Goal: Task Accomplishment & Management: Use online tool/utility

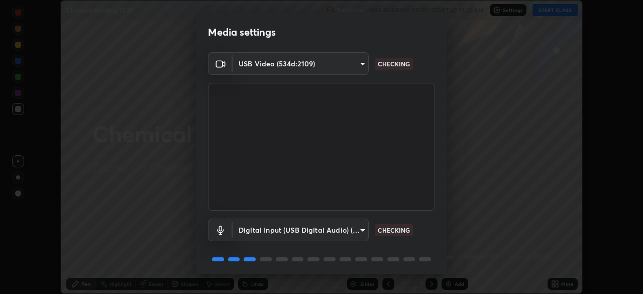
scroll to position [35, 0]
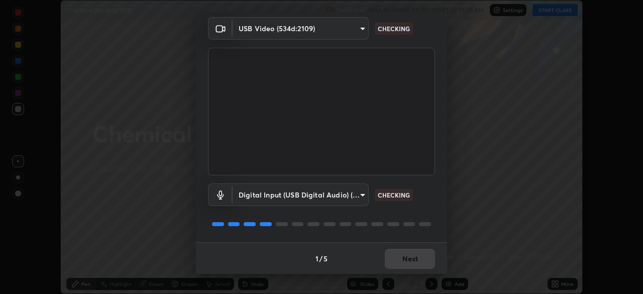
click at [408, 254] on div "1 / 5 Next" at bounding box center [321, 258] width 251 height 32
click at [406, 262] on div "1 / 5 Next" at bounding box center [321, 258] width 251 height 32
click at [403, 260] on div "1 / 5 Next" at bounding box center [321, 258] width 251 height 32
click at [402, 263] on button "Next" at bounding box center [410, 259] width 50 height 20
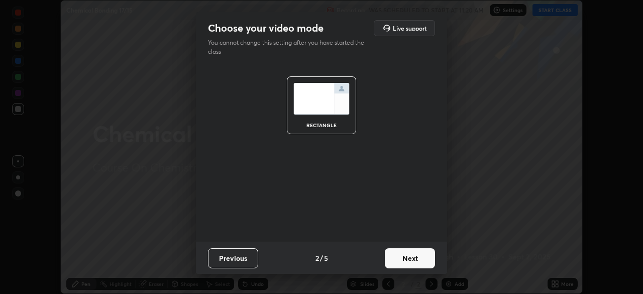
scroll to position [0, 0]
click at [401, 265] on button "Next" at bounding box center [410, 258] width 50 height 20
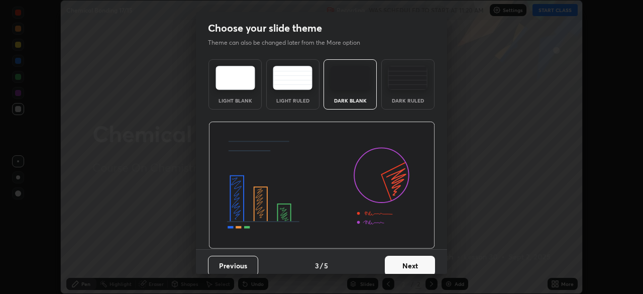
click at [401, 265] on button "Next" at bounding box center [410, 266] width 50 height 20
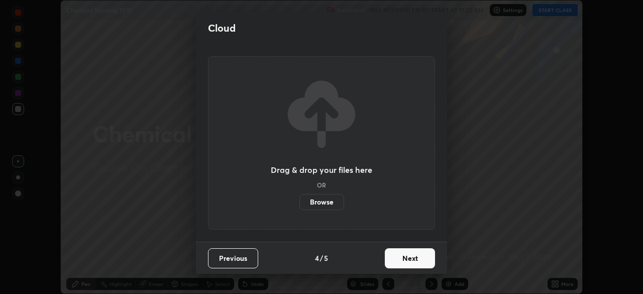
click at [402, 265] on button "Next" at bounding box center [410, 258] width 50 height 20
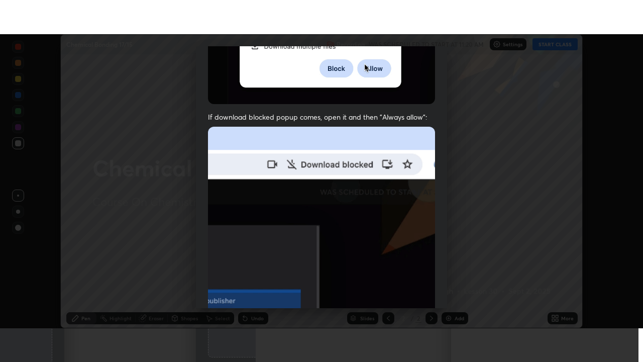
scroll to position [240, 0]
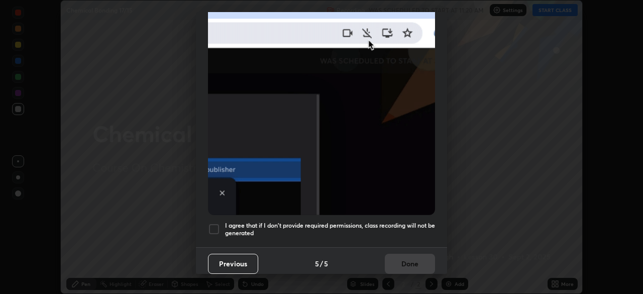
click at [210, 224] on div at bounding box center [214, 229] width 12 height 12
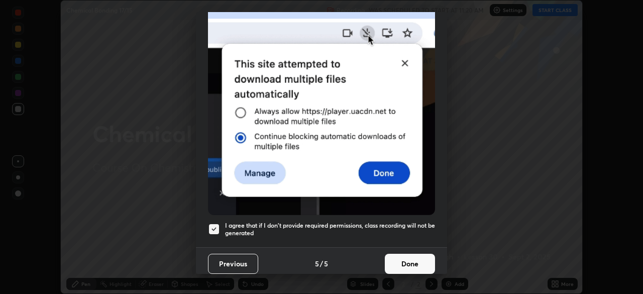
click at [423, 256] on button "Done" at bounding box center [410, 264] width 50 height 20
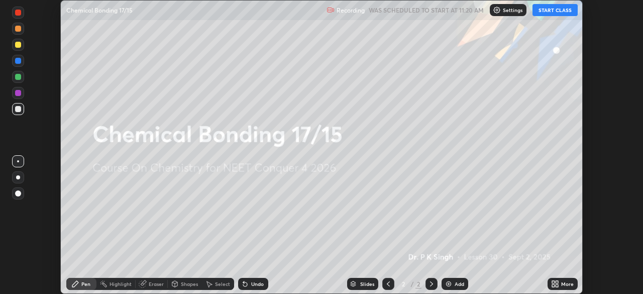
click at [561, 285] on div "More" at bounding box center [567, 283] width 13 height 5
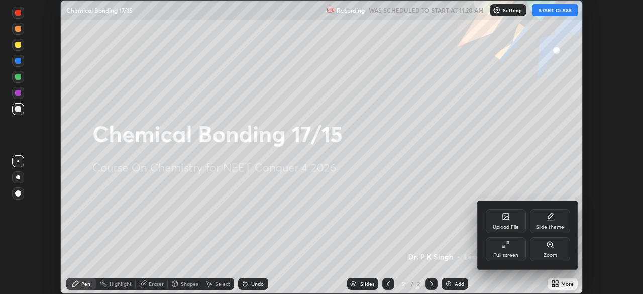
click at [506, 255] on div "Full screen" at bounding box center [506, 255] width 25 height 5
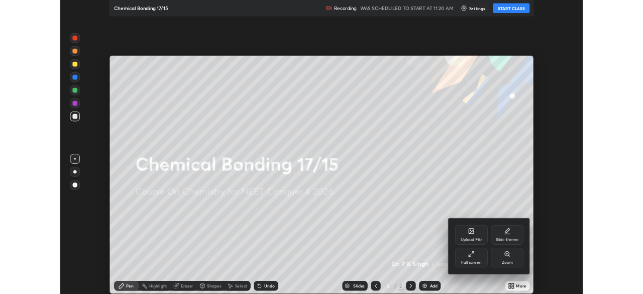
scroll to position [362, 643]
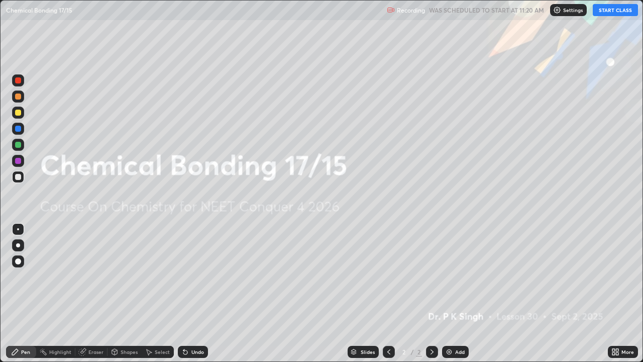
click at [603, 7] on button "START CLASS" at bounding box center [615, 10] width 45 height 12
click at [617, 294] on icon at bounding box center [617, 353] width 3 height 3
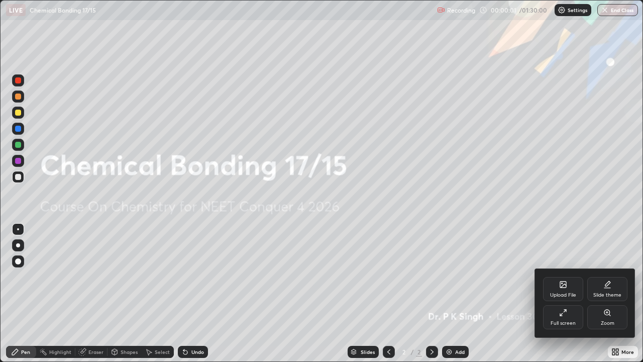
click at [556, 281] on div "Upload File" at bounding box center [563, 289] width 40 height 24
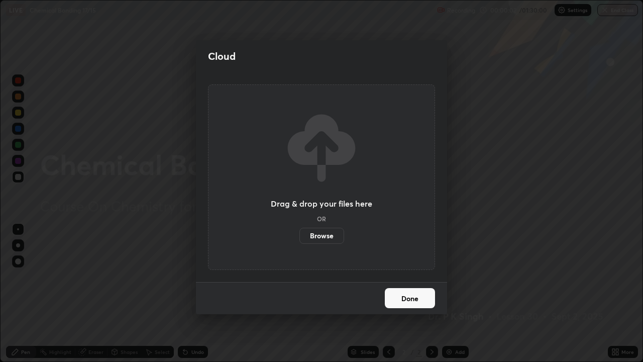
click at [322, 231] on label "Browse" at bounding box center [322, 236] width 45 height 16
click at [300, 231] on input "Browse" at bounding box center [300, 236] width 0 height 16
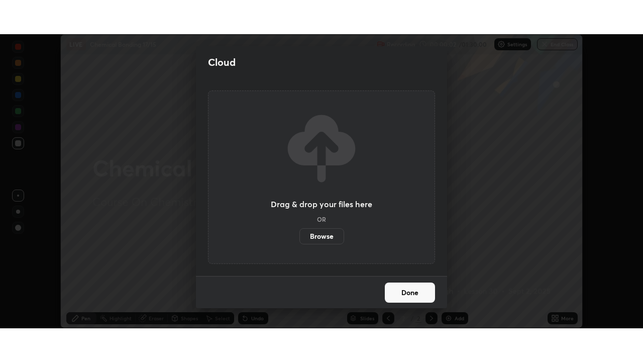
scroll to position [49972, 49623]
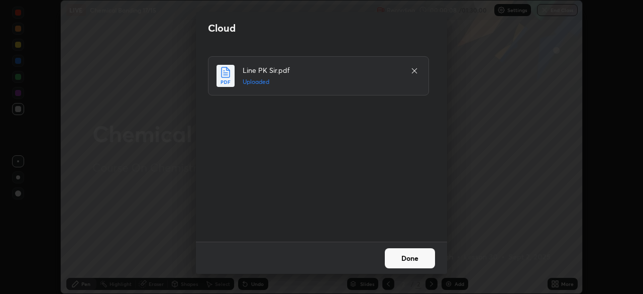
click at [403, 258] on button "Done" at bounding box center [410, 258] width 50 height 20
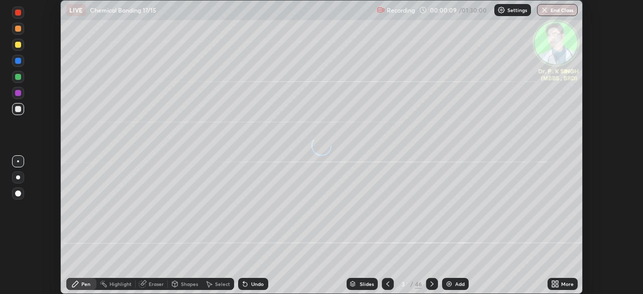
click at [553, 282] on icon at bounding box center [553, 282] width 3 height 3
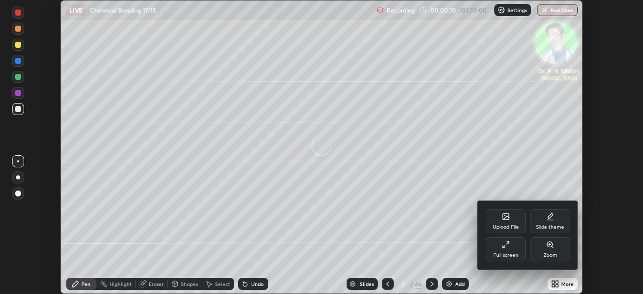
click at [510, 249] on div "Full screen" at bounding box center [506, 249] width 40 height 24
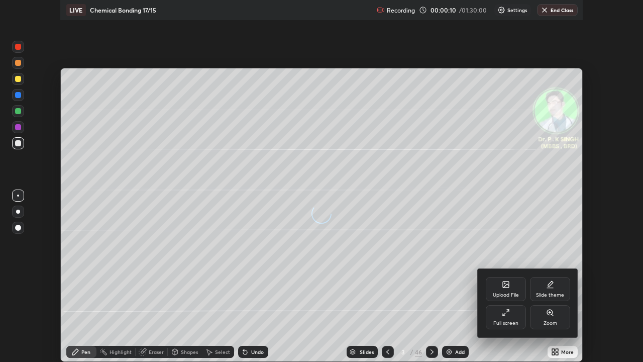
scroll to position [362, 643]
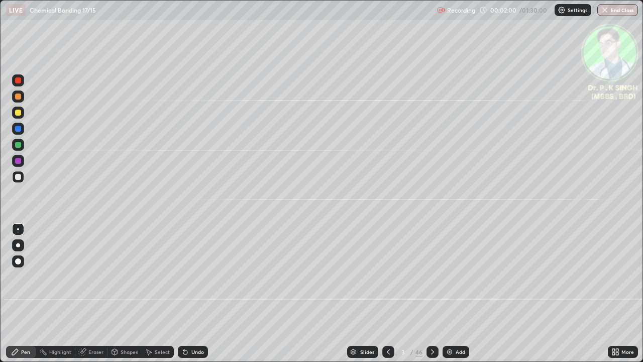
click at [19, 128] on div at bounding box center [18, 129] width 6 height 6
click at [19, 113] on div at bounding box center [18, 113] width 6 height 6
click at [21, 294] on div "Pen" at bounding box center [25, 351] width 9 height 5
click at [20, 113] on div at bounding box center [18, 113] width 6 height 6
click at [22, 130] on div at bounding box center [18, 129] width 12 height 12
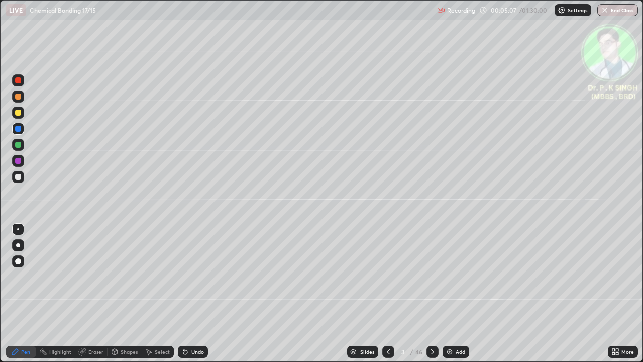
click at [20, 112] on div at bounding box center [18, 113] width 6 height 6
click at [19, 113] on div at bounding box center [18, 113] width 6 height 6
click at [432, 294] on icon at bounding box center [433, 352] width 8 height 8
click at [388, 294] on icon at bounding box center [389, 352] width 8 height 8
click at [433, 294] on div at bounding box center [433, 352] width 12 height 20
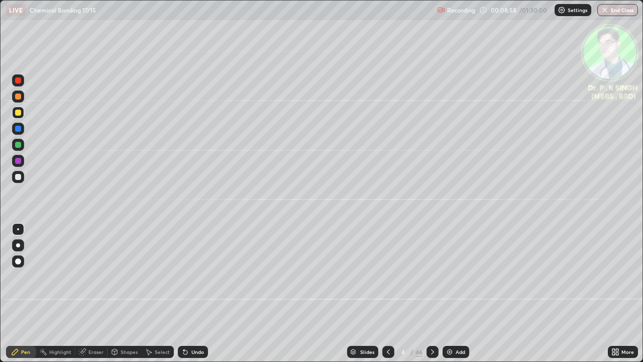
click at [435, 294] on icon at bounding box center [433, 352] width 8 height 8
click at [22, 114] on div at bounding box center [18, 113] width 12 height 12
click at [16, 294] on div at bounding box center [18, 281] width 16 height 121
click at [19, 132] on div at bounding box center [18, 129] width 12 height 12
click at [19, 130] on div at bounding box center [18, 129] width 6 height 6
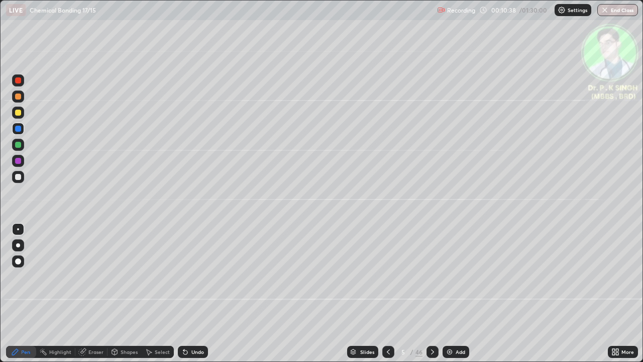
click at [433, 294] on icon at bounding box center [433, 352] width 8 height 8
click at [19, 114] on div at bounding box center [18, 113] width 6 height 6
click at [434, 294] on div at bounding box center [433, 352] width 12 height 12
click at [387, 294] on icon at bounding box center [389, 352] width 8 height 8
click at [432, 294] on icon at bounding box center [433, 352] width 8 height 8
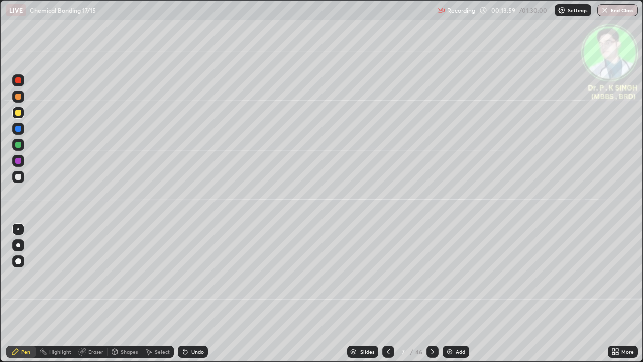
click at [90, 294] on div "Eraser" at bounding box center [91, 352] width 32 height 12
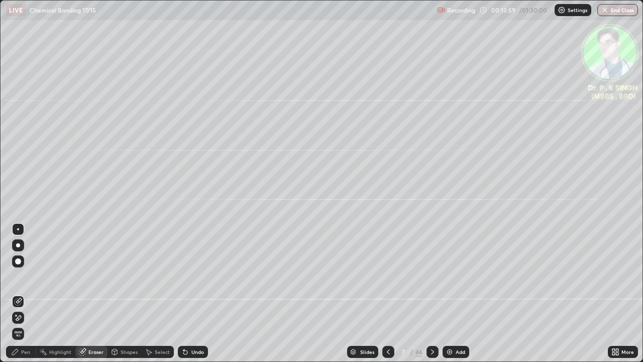
click at [21, 294] on span "Erase all" at bounding box center [18, 334] width 11 height 6
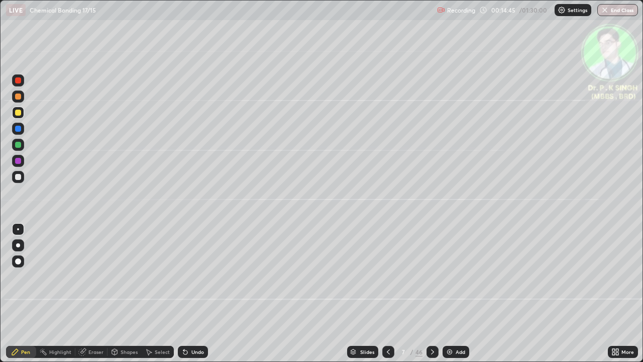
click at [20, 114] on div at bounding box center [18, 113] width 6 height 6
click at [21, 112] on div at bounding box center [18, 113] width 12 height 12
click at [430, 294] on icon at bounding box center [433, 352] width 8 height 8
click at [432, 294] on icon at bounding box center [433, 352] width 8 height 8
click at [15, 294] on icon at bounding box center [15, 352] width 6 height 6
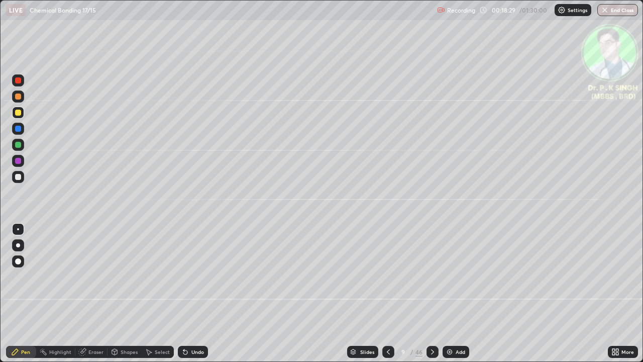
click at [20, 114] on div at bounding box center [18, 113] width 6 height 6
click at [19, 114] on div at bounding box center [18, 113] width 6 height 6
click at [21, 116] on div at bounding box center [18, 113] width 12 height 12
click at [432, 294] on icon at bounding box center [433, 352] width 8 height 8
click at [389, 294] on icon at bounding box center [388, 351] width 3 height 5
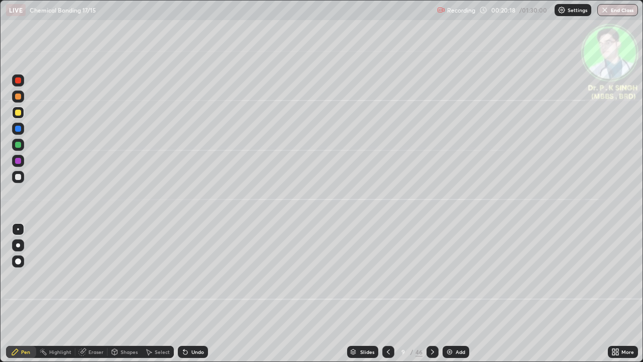
click at [19, 130] on div at bounding box center [18, 129] width 6 height 6
click at [16, 294] on icon at bounding box center [15, 352] width 6 height 6
click at [429, 294] on icon at bounding box center [433, 352] width 8 height 8
click at [21, 113] on div at bounding box center [18, 113] width 12 height 12
click at [435, 294] on icon at bounding box center [433, 352] width 8 height 8
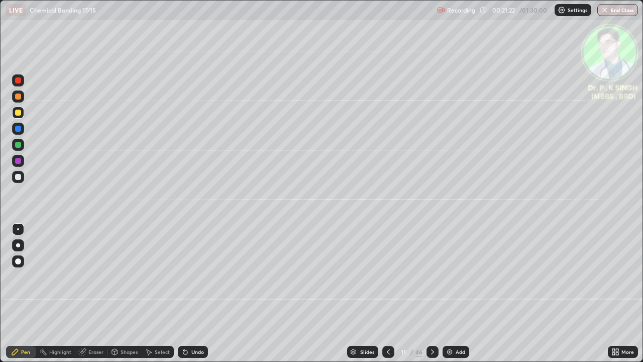
click at [383, 294] on div at bounding box center [389, 352] width 12 height 12
click at [432, 294] on icon at bounding box center [433, 352] width 8 height 8
click at [388, 294] on icon at bounding box center [389, 352] width 8 height 8
click at [81, 294] on icon at bounding box center [82, 352] width 8 height 8
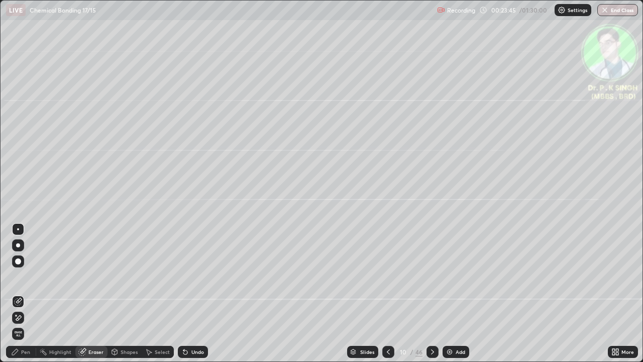
click at [20, 294] on div at bounding box center [18, 302] width 12 height 12
click at [20, 294] on div "Pen" at bounding box center [21, 352] width 30 height 12
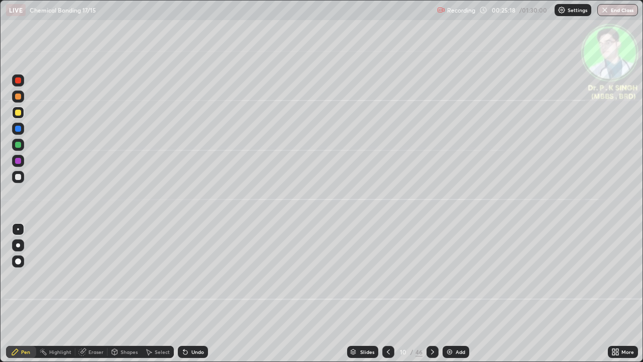
click at [433, 294] on icon at bounding box center [433, 352] width 8 height 8
click at [79, 294] on icon at bounding box center [82, 352] width 7 height 7
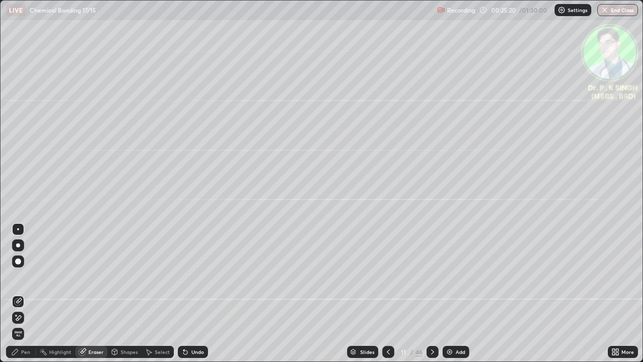
click at [20, 294] on span "Erase all" at bounding box center [18, 334] width 11 height 6
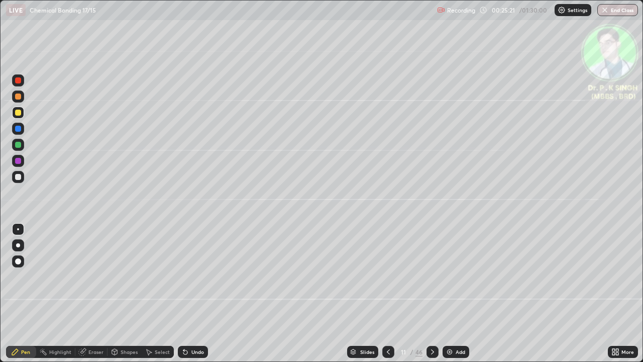
click at [19, 114] on div at bounding box center [18, 113] width 6 height 6
click at [85, 294] on icon at bounding box center [83, 350] width 6 height 5
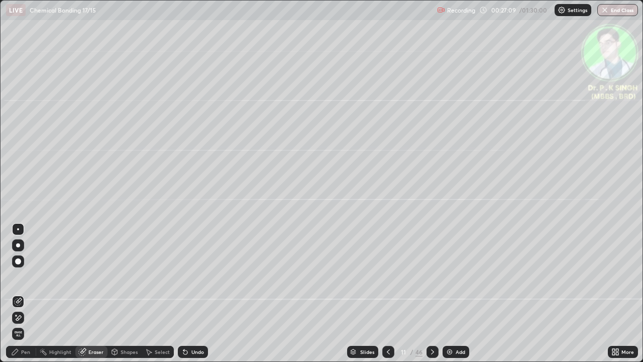
click at [15, 294] on icon at bounding box center [18, 318] width 8 height 9
click at [18, 294] on div "Pen" at bounding box center [21, 352] width 30 height 12
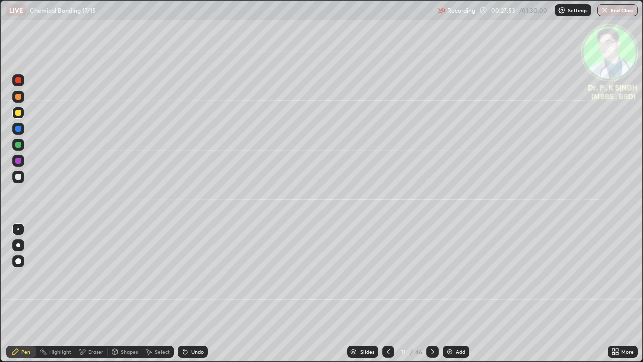
click at [432, 294] on icon at bounding box center [433, 352] width 8 height 8
click at [430, 294] on icon at bounding box center [433, 352] width 8 height 8
click at [22, 115] on div at bounding box center [18, 113] width 12 height 12
click at [18, 294] on icon at bounding box center [15, 352] width 6 height 6
click at [434, 294] on div at bounding box center [433, 352] width 12 height 12
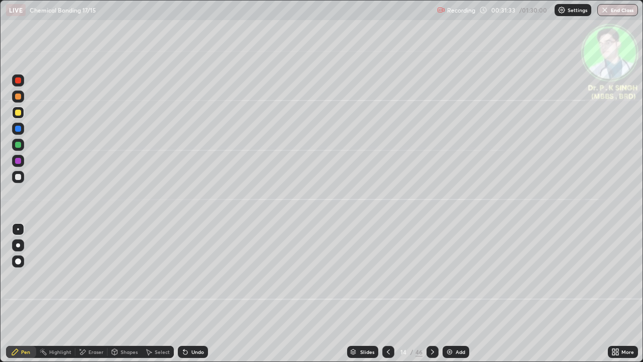
click at [388, 294] on icon at bounding box center [389, 352] width 8 height 8
click at [432, 294] on icon at bounding box center [433, 352] width 8 height 8
click at [85, 294] on icon at bounding box center [82, 352] width 8 height 9
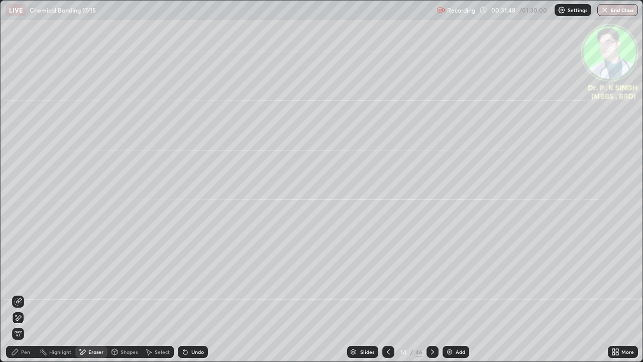
click at [21, 294] on span "Erase all" at bounding box center [18, 334] width 11 height 6
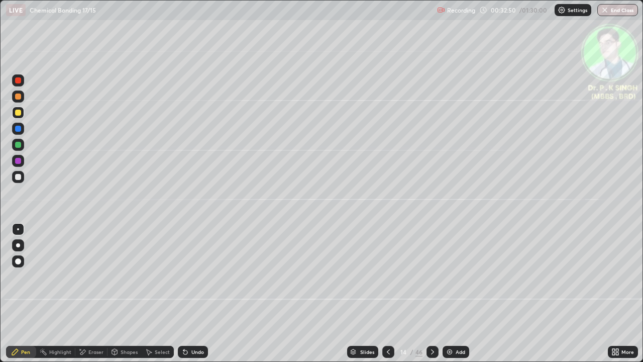
click at [430, 294] on icon at bounding box center [433, 352] width 8 height 8
click at [19, 114] on div at bounding box center [18, 113] width 6 height 6
click at [431, 294] on icon at bounding box center [433, 352] width 8 height 8
click at [272, 18] on div "LIVE Chemical Bonding 17/15" at bounding box center [219, 10] width 427 height 20
click at [429, 294] on icon at bounding box center [433, 352] width 8 height 8
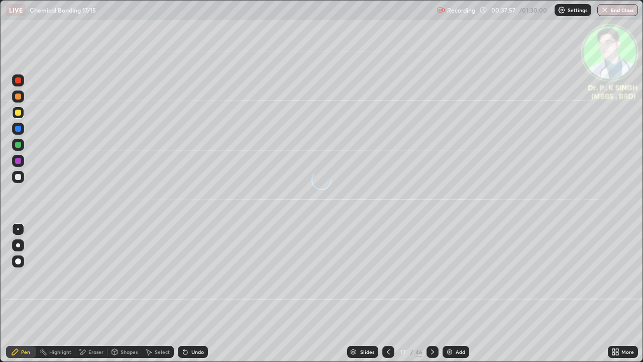
click at [86, 294] on div "Eraser" at bounding box center [91, 352] width 32 height 20
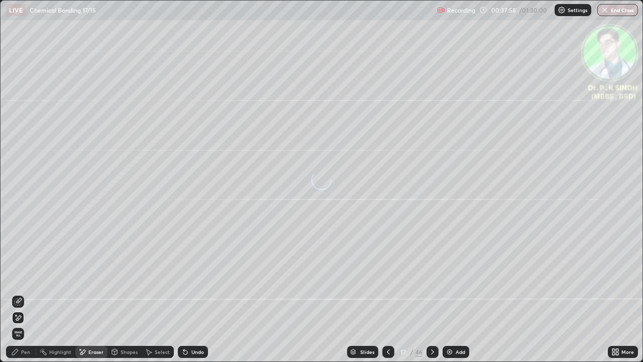
click at [20, 294] on span "Erase all" at bounding box center [18, 334] width 11 height 6
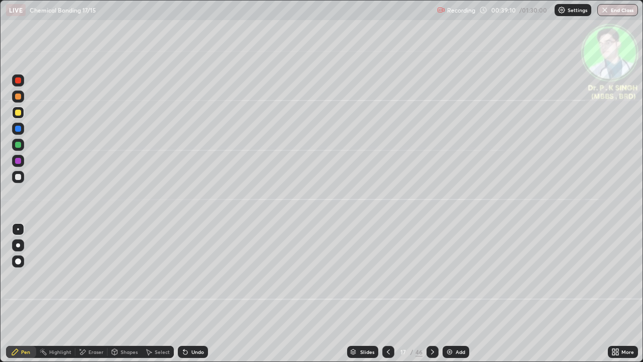
click at [473, 16] on div "Recording" at bounding box center [456, 11] width 38 height 20
click at [431, 294] on icon at bounding box center [433, 352] width 8 height 8
click at [305, 17] on div "LIVE Chemical Bonding 17/15" at bounding box center [219, 10] width 427 height 20
click at [432, 294] on icon at bounding box center [433, 352] width 8 height 8
click at [20, 129] on div at bounding box center [18, 129] width 6 height 6
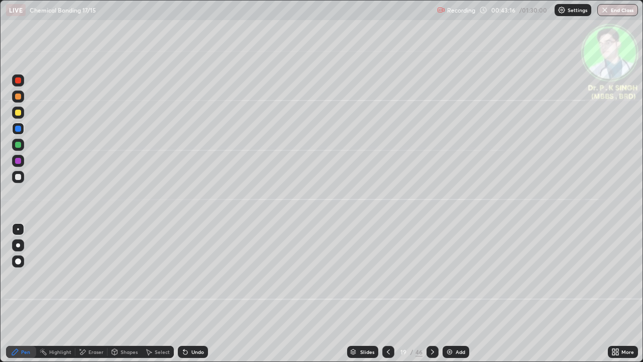
click at [19, 113] on div at bounding box center [18, 113] width 6 height 6
click at [22, 115] on div at bounding box center [18, 113] width 12 height 12
click at [18, 130] on div at bounding box center [18, 129] width 6 height 6
click at [19, 114] on div at bounding box center [18, 113] width 6 height 6
click at [433, 294] on icon at bounding box center [433, 352] width 8 height 8
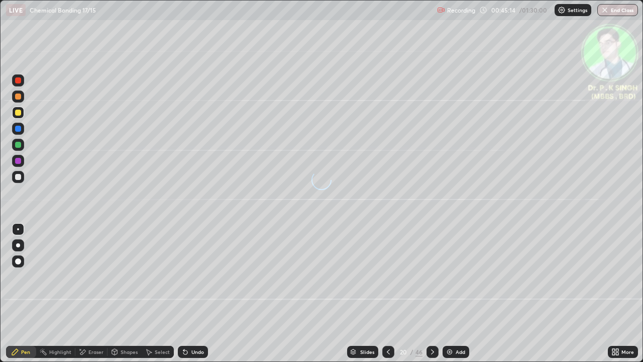
click at [21, 129] on div at bounding box center [18, 129] width 12 height 12
click at [20, 146] on div at bounding box center [18, 145] width 6 height 6
click at [18, 130] on div at bounding box center [18, 129] width 6 height 6
click at [19, 113] on div at bounding box center [18, 113] width 6 height 6
click at [430, 294] on icon at bounding box center [433, 352] width 8 height 8
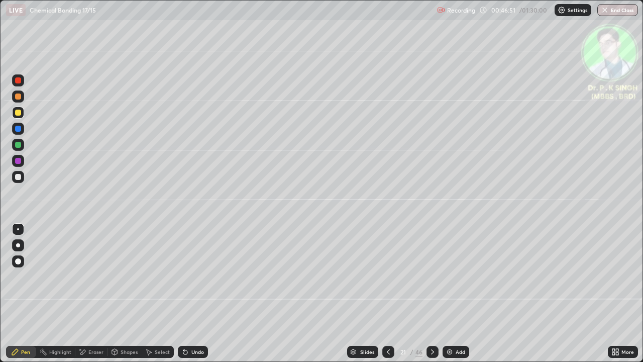
click at [389, 294] on div at bounding box center [389, 352] width 12 height 12
click at [432, 294] on icon at bounding box center [433, 352] width 8 height 8
click at [80, 294] on icon at bounding box center [80, 349] width 1 height 1
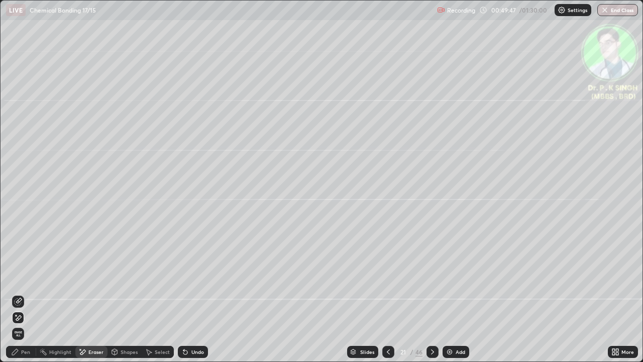
click at [16, 294] on span "Erase all" at bounding box center [18, 334] width 11 height 6
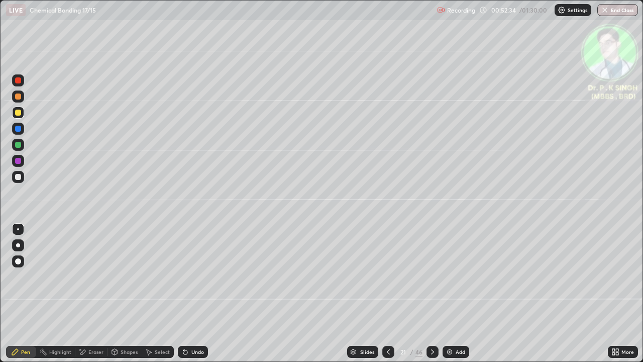
click at [430, 294] on icon at bounding box center [433, 352] width 8 height 8
click at [431, 294] on icon at bounding box center [433, 352] width 8 height 8
click at [388, 294] on icon at bounding box center [389, 352] width 8 height 8
click at [429, 294] on icon at bounding box center [433, 352] width 8 height 8
click at [387, 294] on icon at bounding box center [389, 352] width 8 height 8
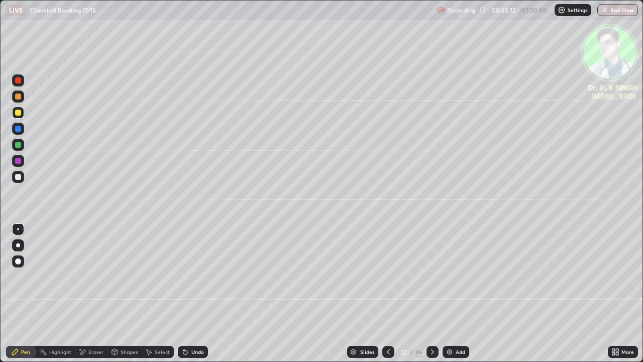
click at [386, 294] on div at bounding box center [389, 352] width 12 height 12
click at [434, 294] on div at bounding box center [433, 352] width 12 height 12
click at [432, 294] on icon at bounding box center [433, 352] width 8 height 8
click at [84, 294] on icon at bounding box center [82, 352] width 8 height 9
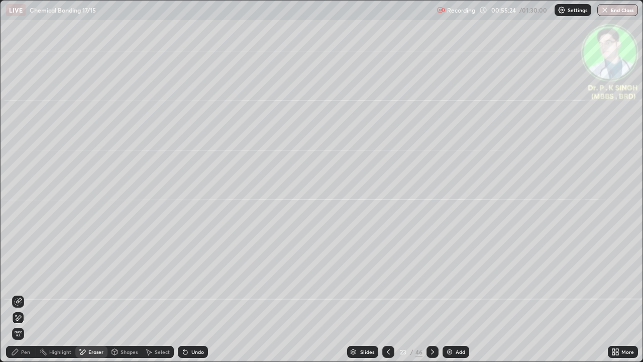
click at [16, 294] on span "Erase all" at bounding box center [18, 334] width 11 height 6
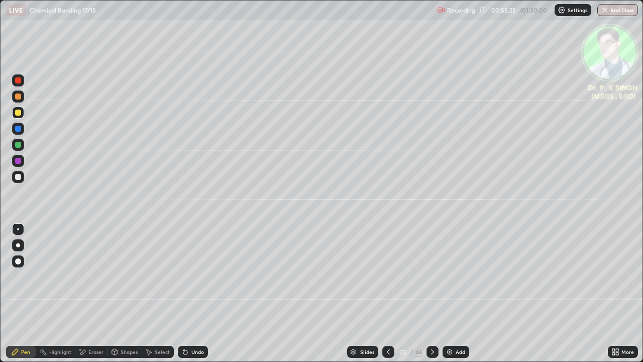
click at [20, 144] on div at bounding box center [18, 145] width 6 height 6
click at [82, 294] on icon at bounding box center [83, 351] width 6 height 5
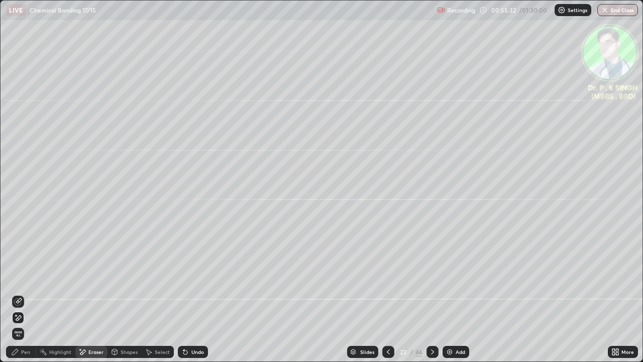
click at [21, 294] on icon at bounding box center [18, 318] width 8 height 9
click at [26, 294] on div "Pen" at bounding box center [25, 351] width 9 height 5
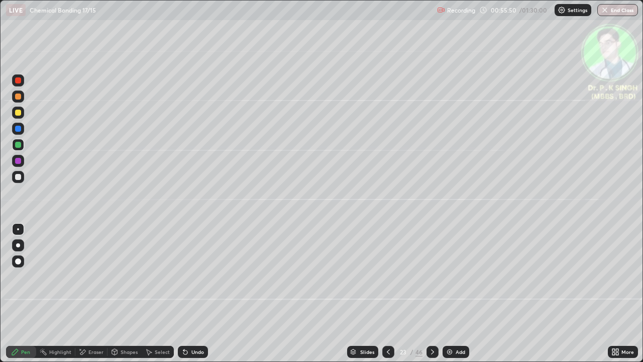
click at [20, 114] on div at bounding box center [18, 113] width 6 height 6
click at [21, 117] on div at bounding box center [18, 113] width 12 height 12
click at [432, 294] on icon at bounding box center [433, 352] width 8 height 8
click at [18, 113] on div at bounding box center [18, 113] width 6 height 6
click at [431, 294] on icon at bounding box center [433, 352] width 8 height 8
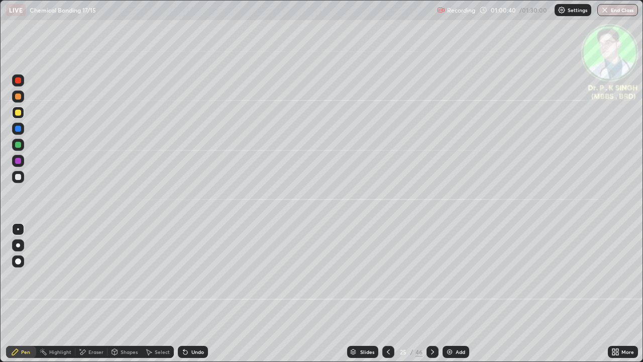
click at [20, 114] on div at bounding box center [18, 113] width 6 height 6
click at [432, 294] on icon at bounding box center [433, 352] width 8 height 8
click at [20, 130] on div at bounding box center [18, 129] width 6 height 6
click at [16, 113] on div at bounding box center [18, 113] width 6 height 6
click at [431, 294] on div at bounding box center [433, 352] width 12 height 12
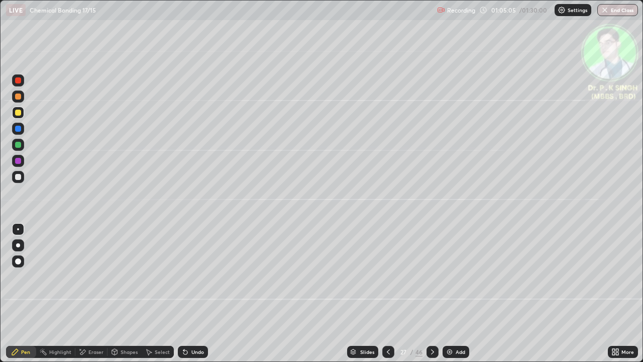
click at [86, 294] on div "Eraser" at bounding box center [91, 352] width 32 height 12
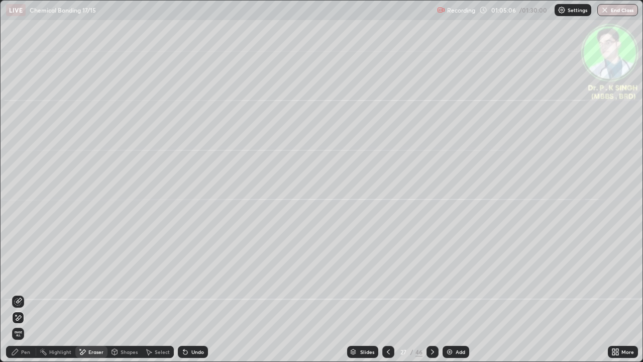
click at [19, 294] on div "Erase all" at bounding box center [18, 334] width 12 height 12
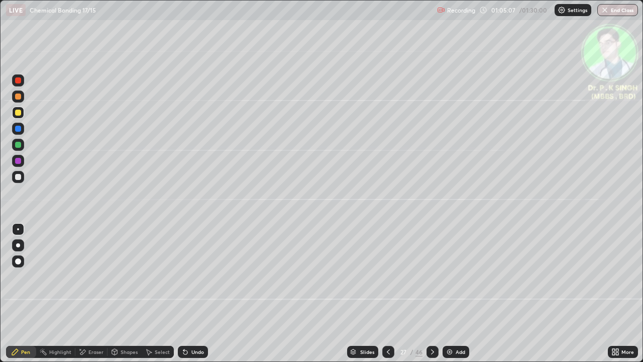
click at [23, 111] on div at bounding box center [18, 113] width 12 height 12
click at [18, 113] on div at bounding box center [18, 113] width 6 height 6
click at [431, 294] on icon at bounding box center [433, 352] width 8 height 8
click at [388, 294] on icon at bounding box center [389, 352] width 8 height 8
click at [433, 294] on icon at bounding box center [433, 352] width 8 height 8
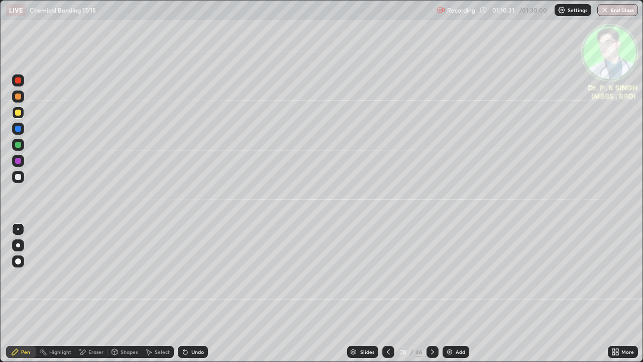
click at [383, 294] on div at bounding box center [389, 352] width 12 height 12
click at [432, 294] on icon at bounding box center [433, 352] width 8 height 8
click at [430, 294] on icon at bounding box center [433, 352] width 8 height 8
click at [19, 115] on div at bounding box center [18, 113] width 6 height 6
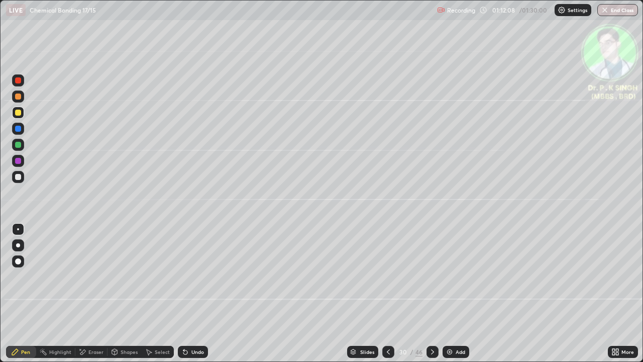
click at [390, 294] on icon at bounding box center [389, 352] width 8 height 8
click at [432, 294] on icon at bounding box center [433, 352] width 8 height 8
click at [82, 294] on icon at bounding box center [82, 352] width 8 height 9
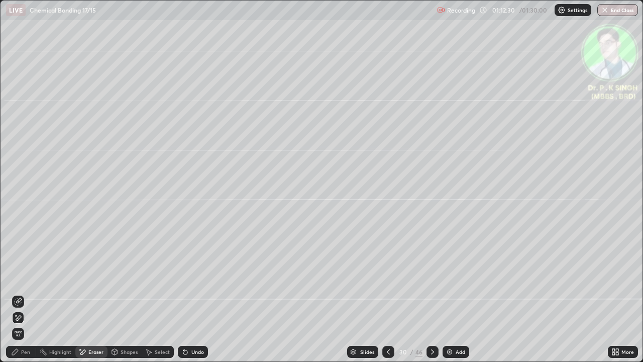
click at [18, 294] on span "Erase all" at bounding box center [18, 334] width 11 height 6
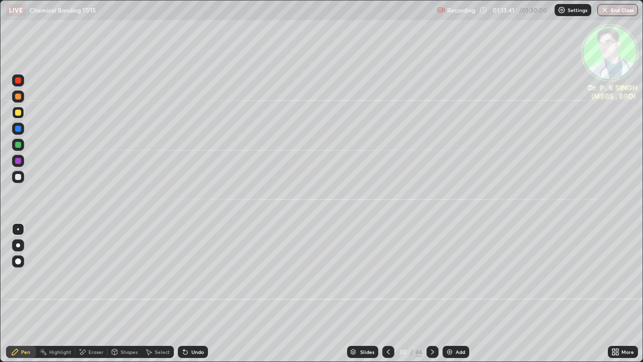
click at [432, 294] on icon at bounding box center [432, 351] width 3 height 5
click at [85, 294] on icon at bounding box center [82, 352] width 8 height 9
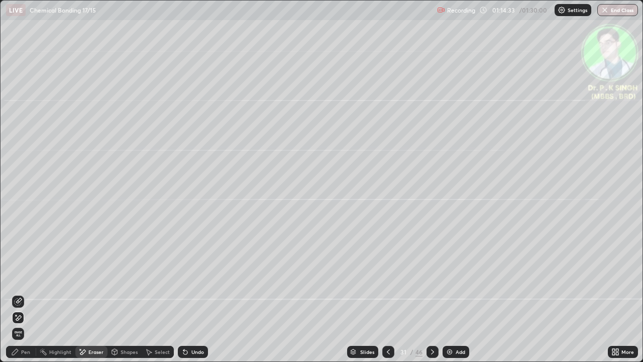
click at [21, 294] on icon at bounding box center [18, 318] width 8 height 9
click at [22, 294] on div "Pen" at bounding box center [25, 351] width 9 height 5
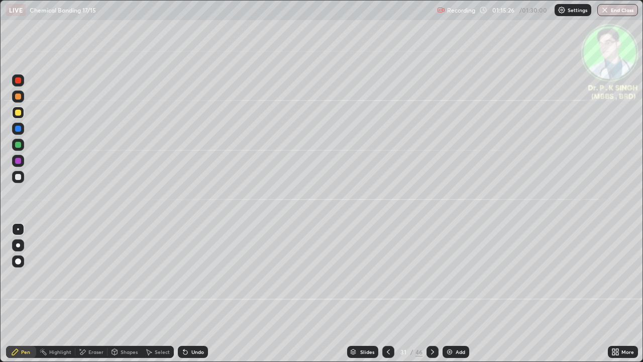
click at [431, 294] on icon at bounding box center [433, 352] width 8 height 8
click at [18, 129] on div at bounding box center [18, 129] width 6 height 6
click at [430, 294] on div at bounding box center [433, 352] width 12 height 12
click at [17, 114] on div at bounding box center [18, 113] width 6 height 6
click at [432, 294] on icon at bounding box center [433, 352] width 8 height 8
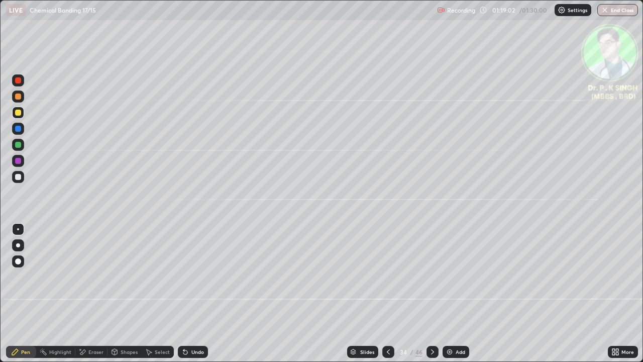
click at [20, 112] on div at bounding box center [18, 113] width 6 height 6
click at [16, 112] on div at bounding box center [18, 113] width 6 height 6
click at [87, 294] on div "Eraser" at bounding box center [91, 352] width 32 height 12
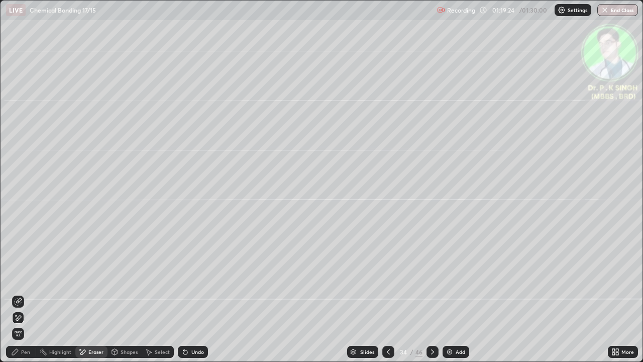
click at [22, 294] on div at bounding box center [18, 318] width 12 height 12
click at [20, 294] on div "Pen" at bounding box center [21, 352] width 30 height 12
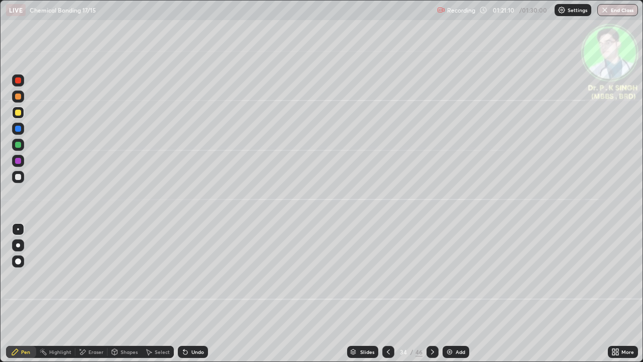
click at [437, 294] on div at bounding box center [433, 352] width 12 height 20
click at [80, 294] on icon at bounding box center [80, 349] width 1 height 1
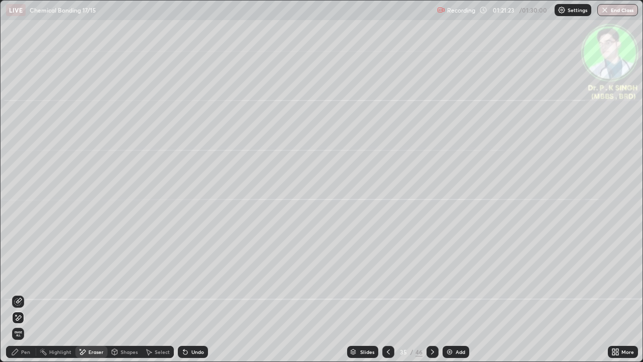
click at [21, 294] on icon at bounding box center [19, 300] width 6 height 5
click at [22, 294] on div "Pen" at bounding box center [21, 352] width 30 height 12
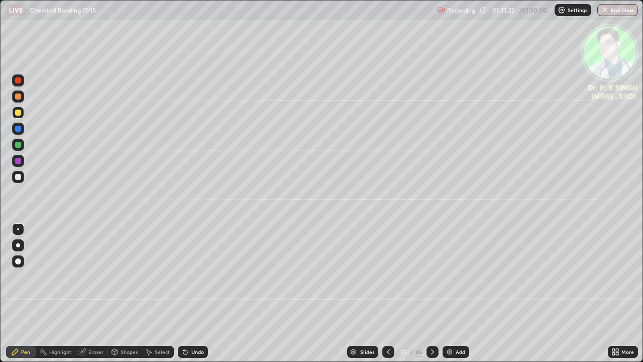
click at [434, 294] on icon at bounding box center [433, 352] width 8 height 8
click at [625, 10] on button "End Class" at bounding box center [618, 10] width 41 height 12
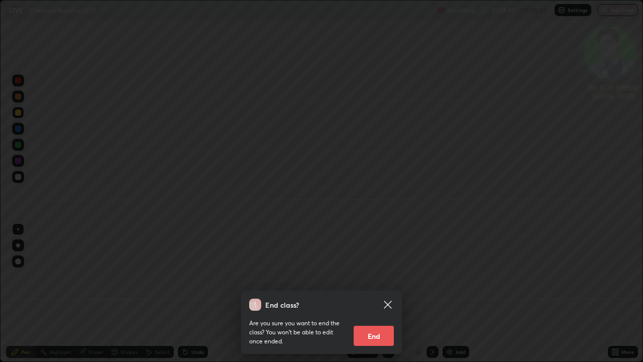
click at [371, 294] on button "End" at bounding box center [374, 336] width 40 height 20
